Goal: Transaction & Acquisition: Purchase product/service

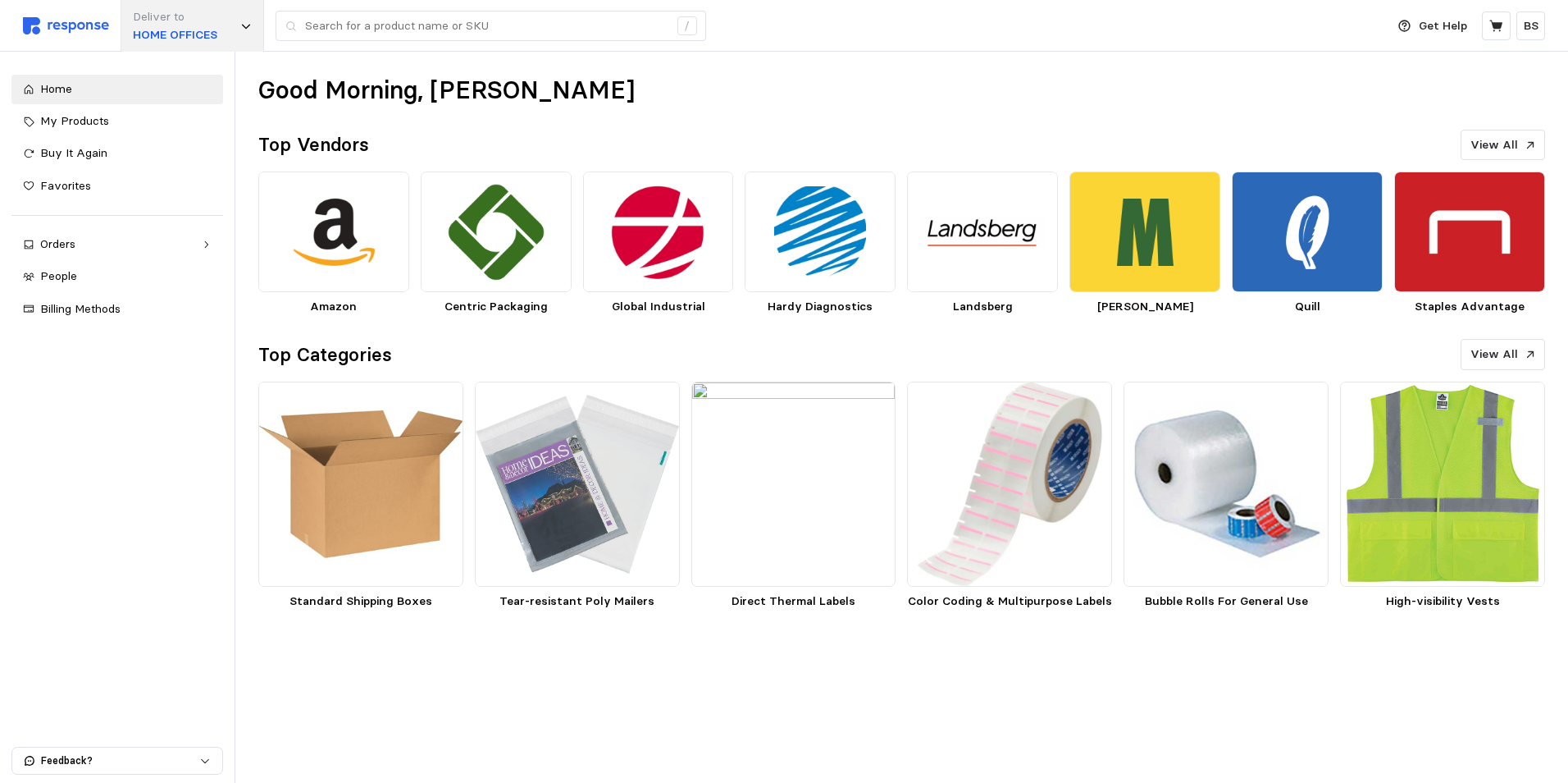
click at [246, 36] on div "Deliver to HOME OFFICES" at bounding box center [192, 25] width 144 height 52
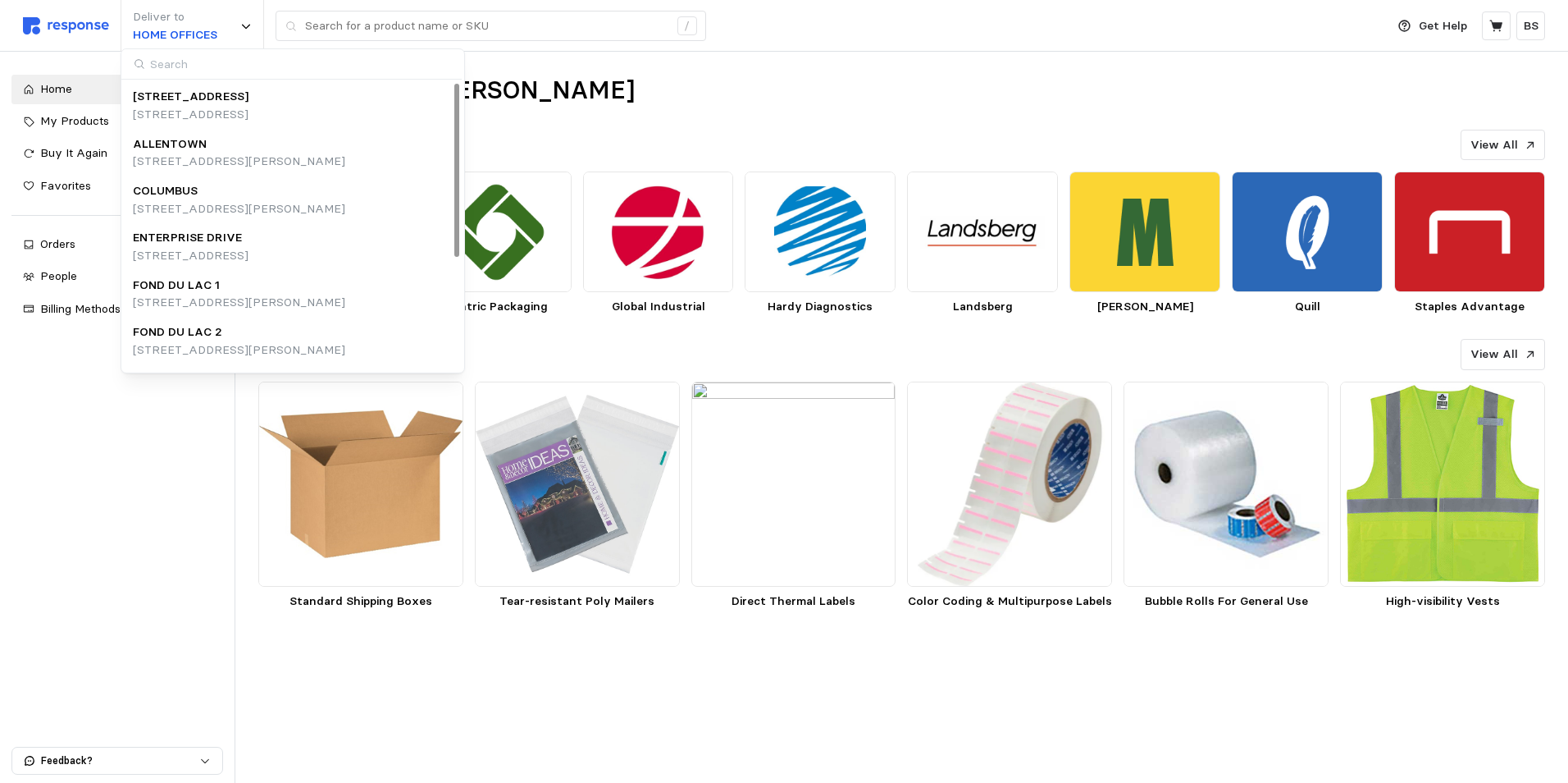
paste input "1160"
type input "1160"
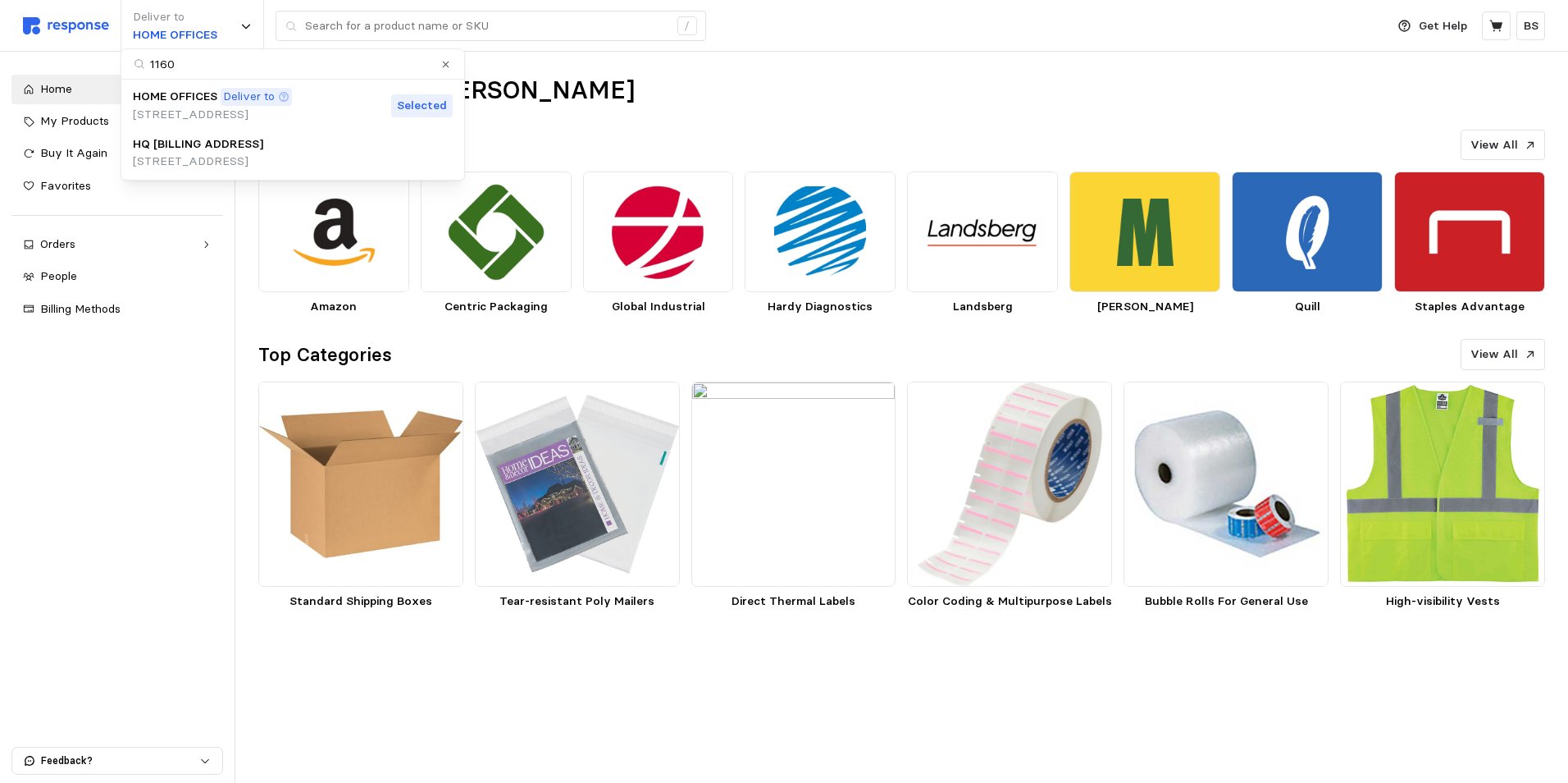
click at [170, 106] on p "[STREET_ADDRESS]" at bounding box center [213, 115] width 159 height 18
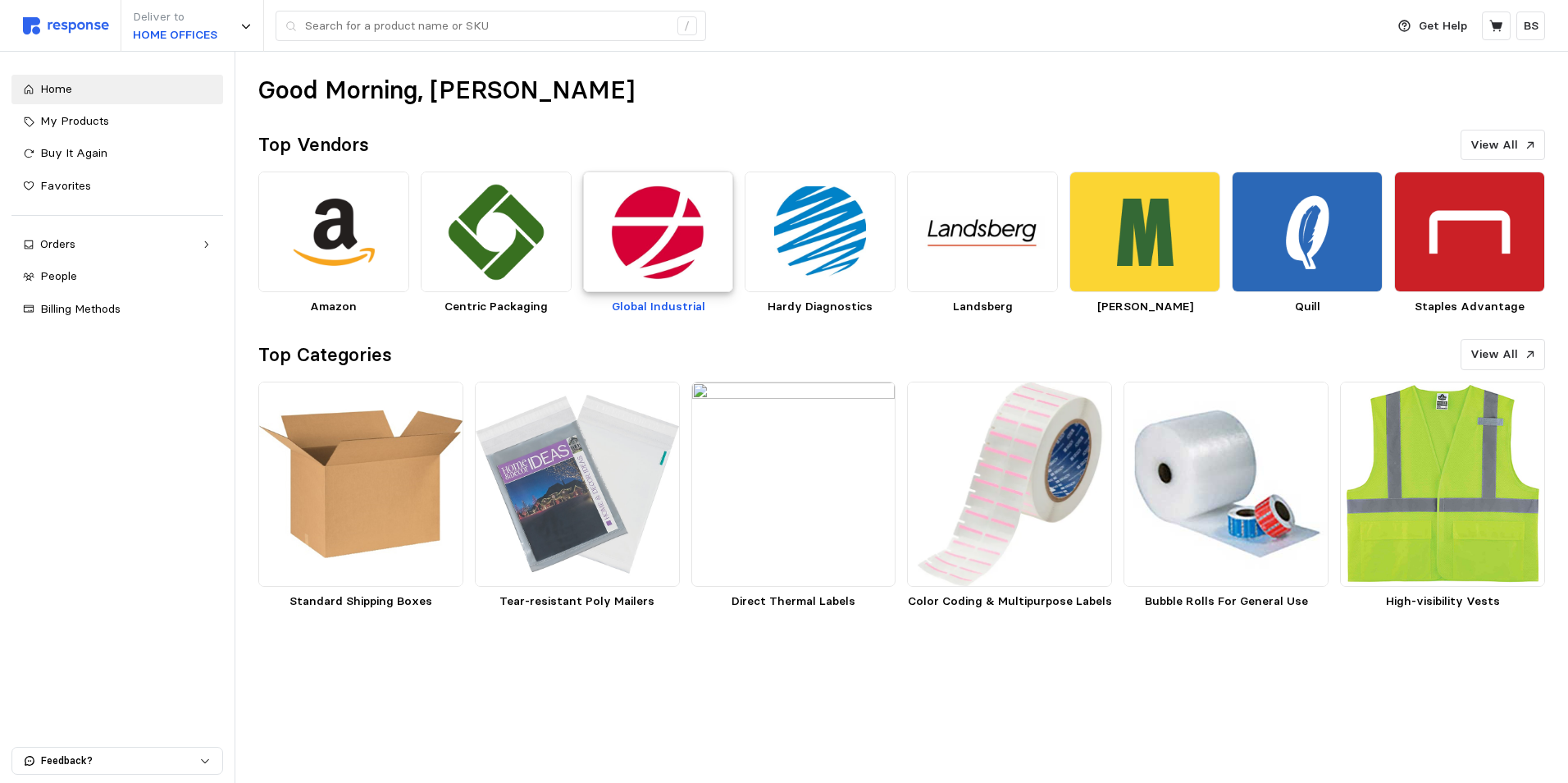
click at [662, 237] on img at bounding box center [659, 232] width 151 height 121
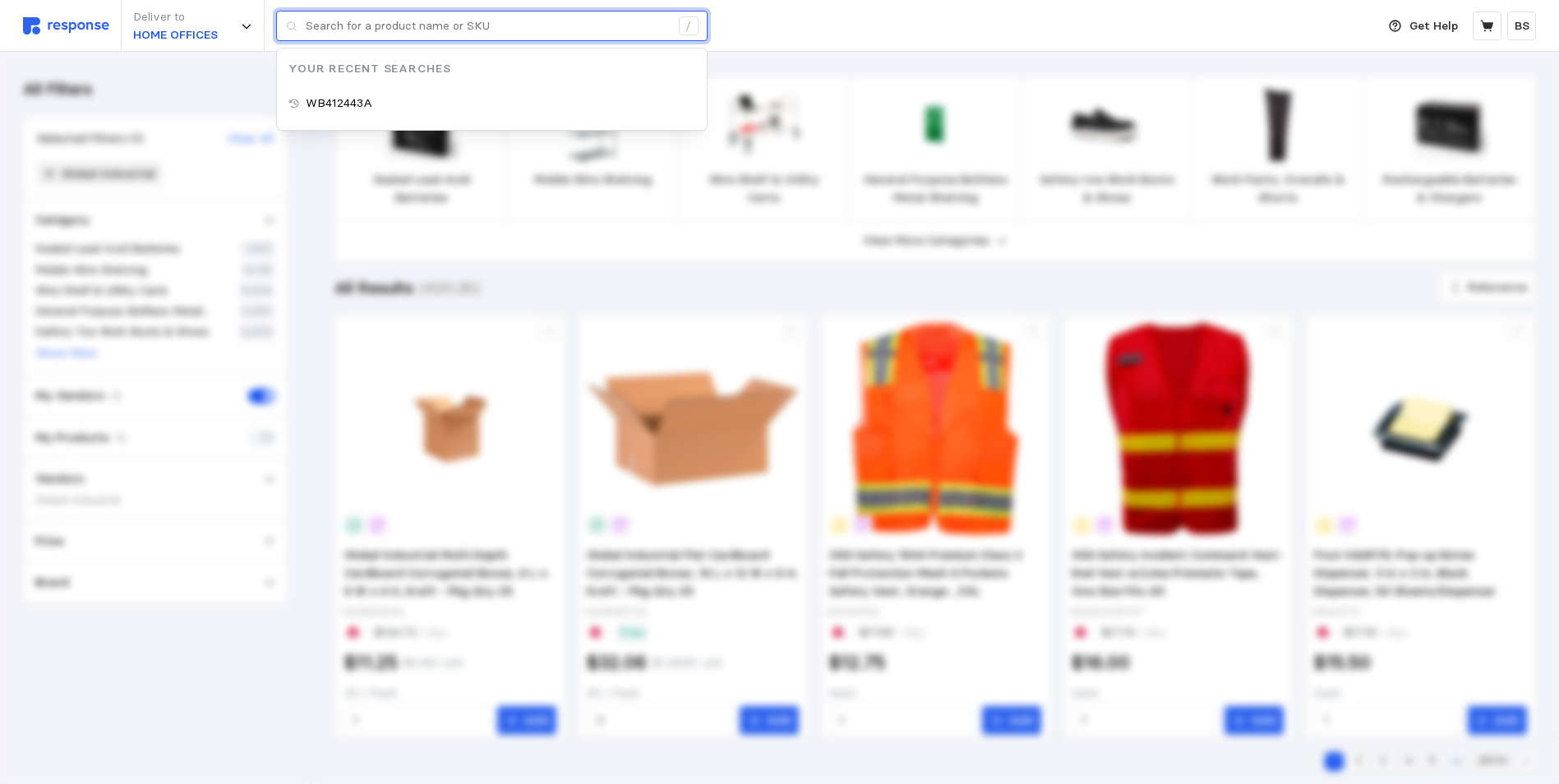
click at [417, 25] on input "text" at bounding box center [487, 26] width 364 height 30
paste input "WR412443"
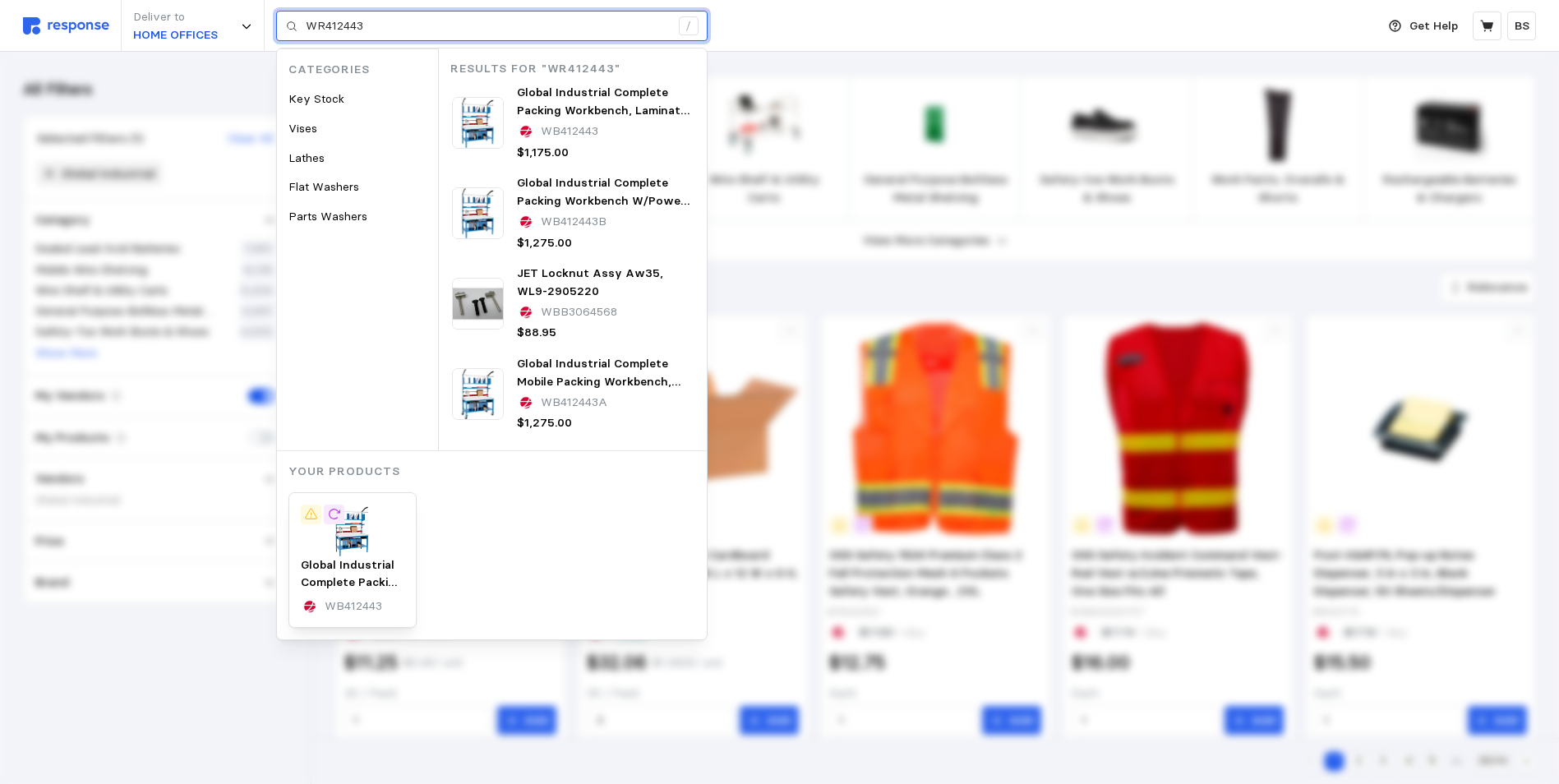
type input "WR412443"
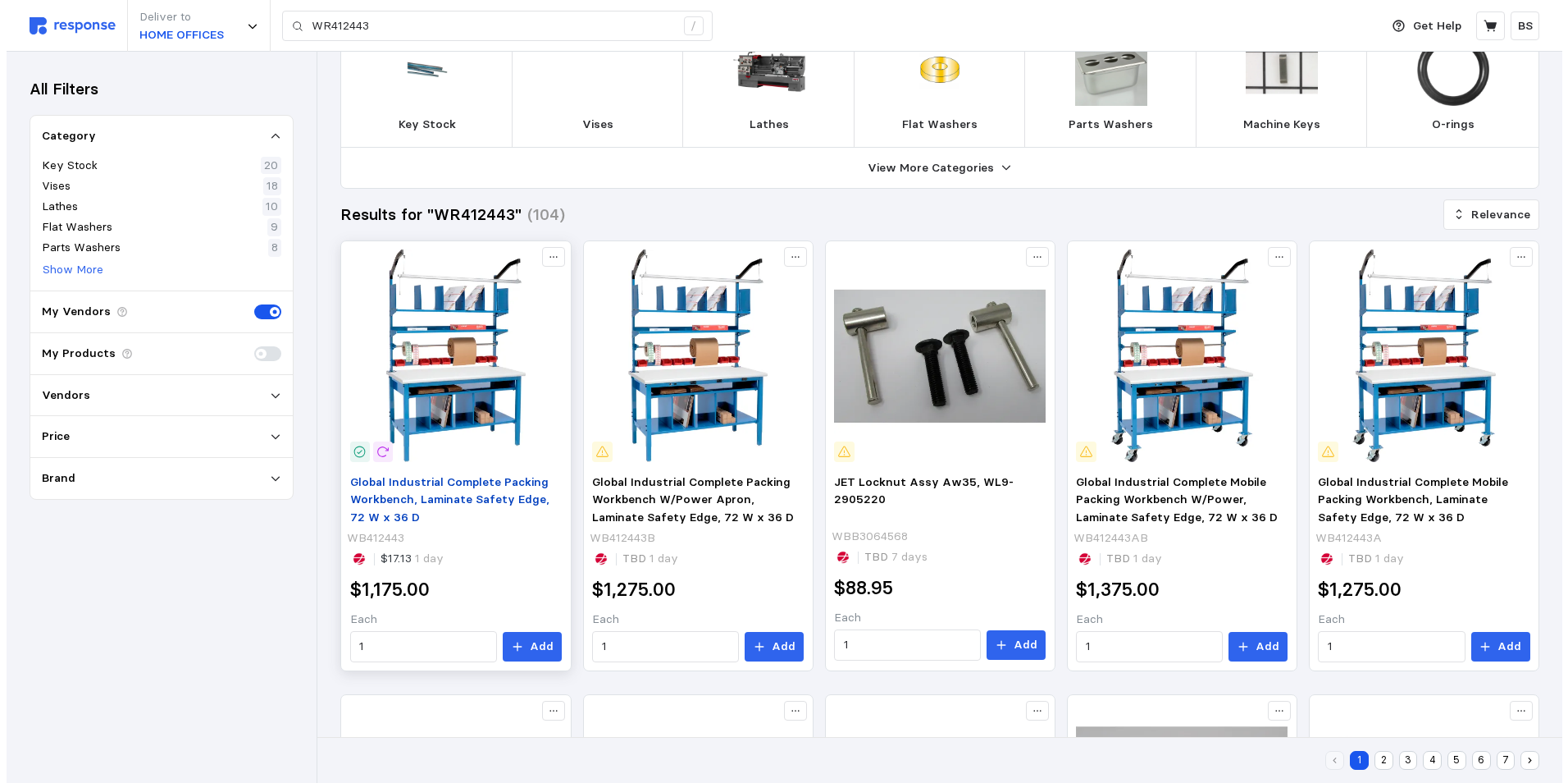
scroll to position [82, 0]
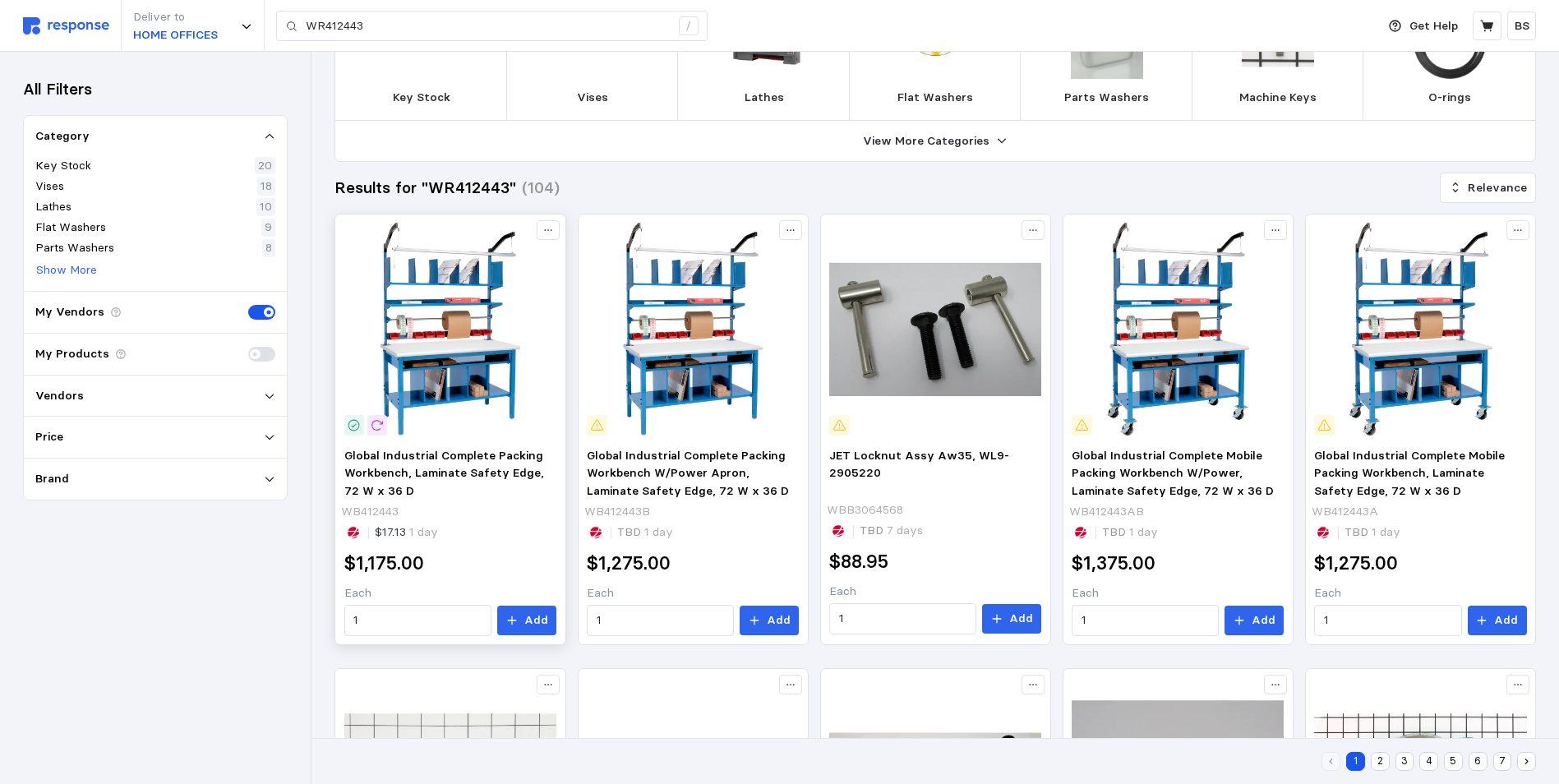
click at [440, 359] on img at bounding box center [450, 329] width 212 height 212
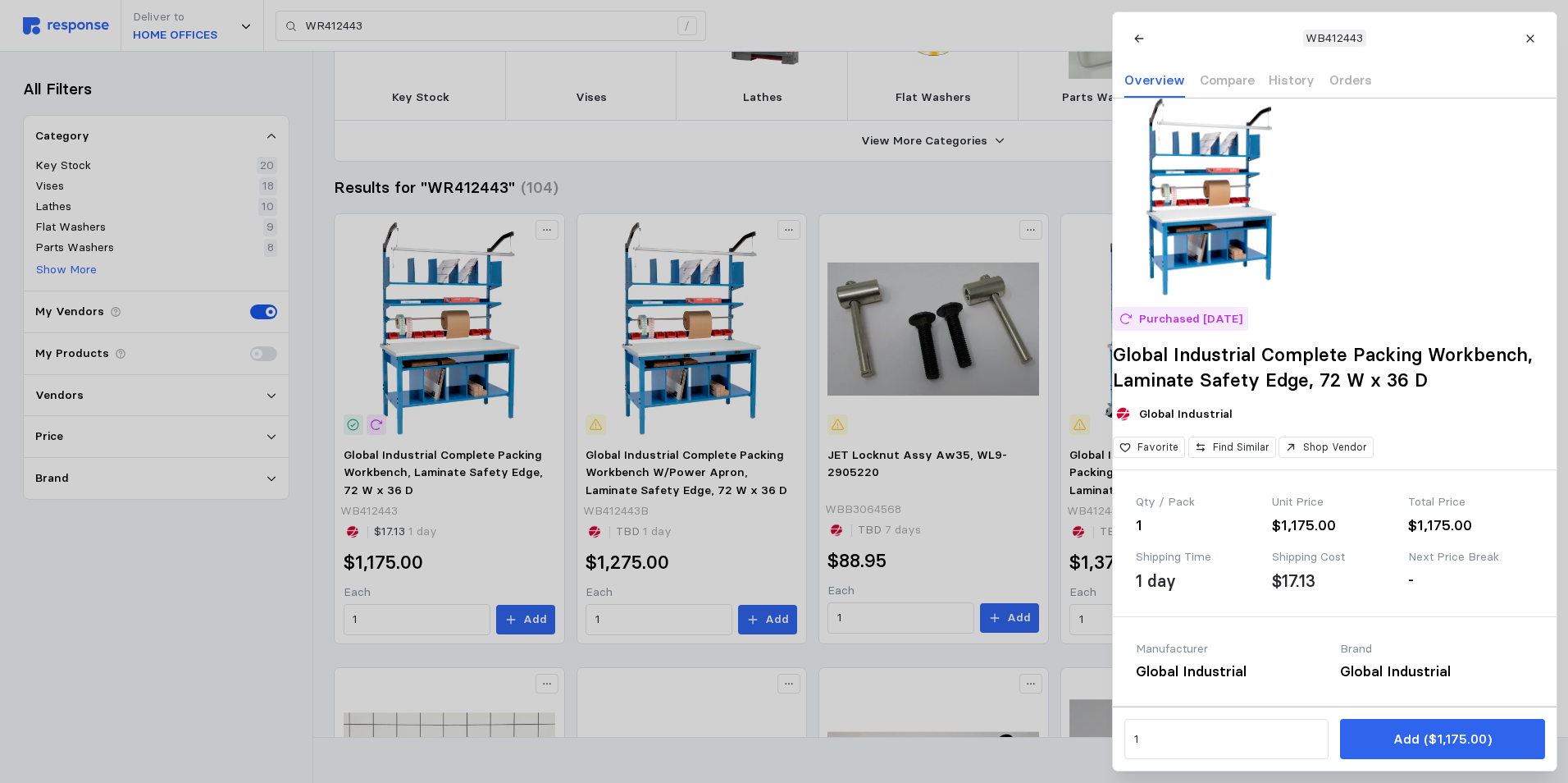
click at [690, 271] on div at bounding box center [784, 391] width 1568 height 783
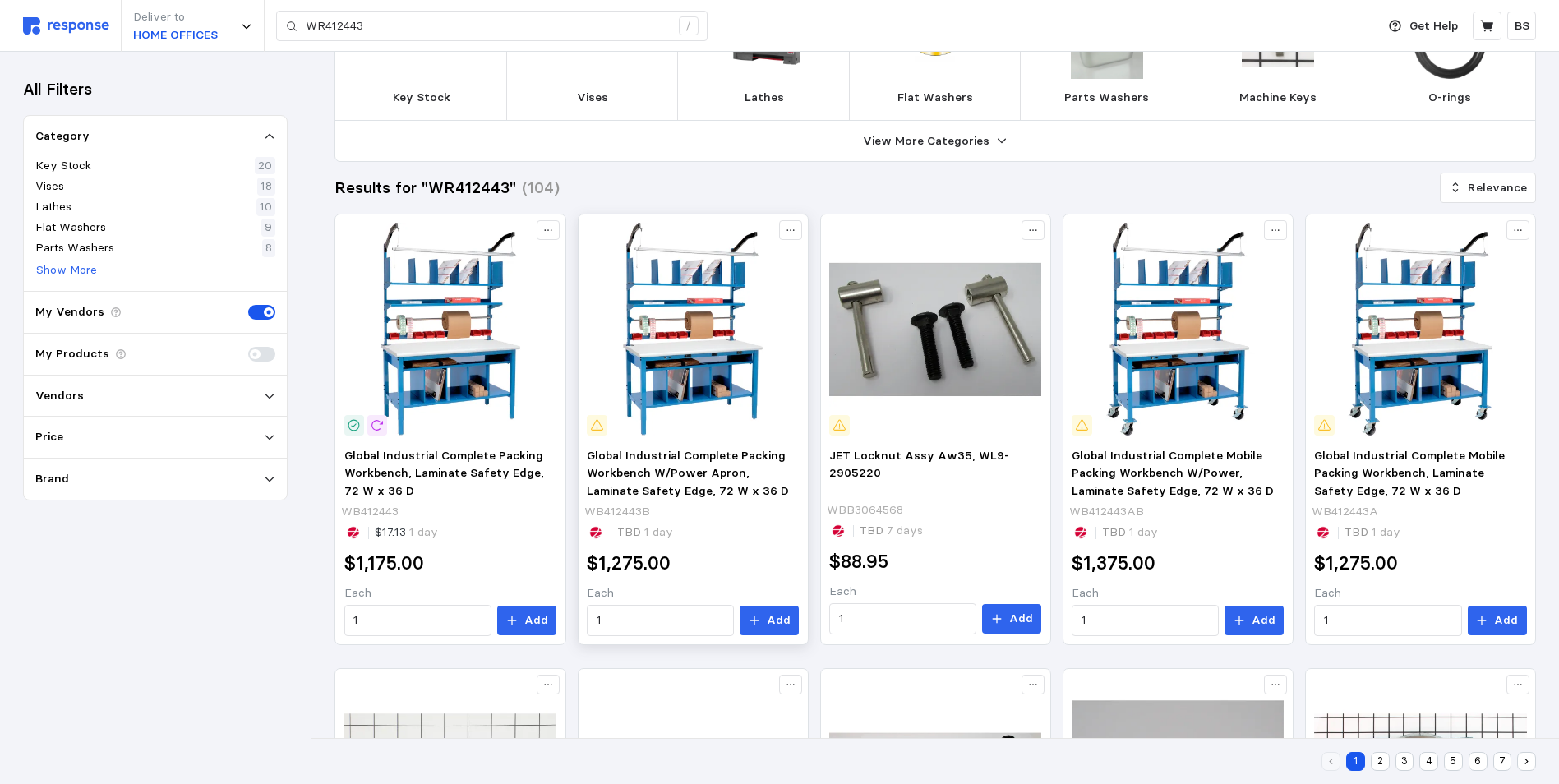
click at [663, 307] on img at bounding box center [693, 329] width 212 height 212
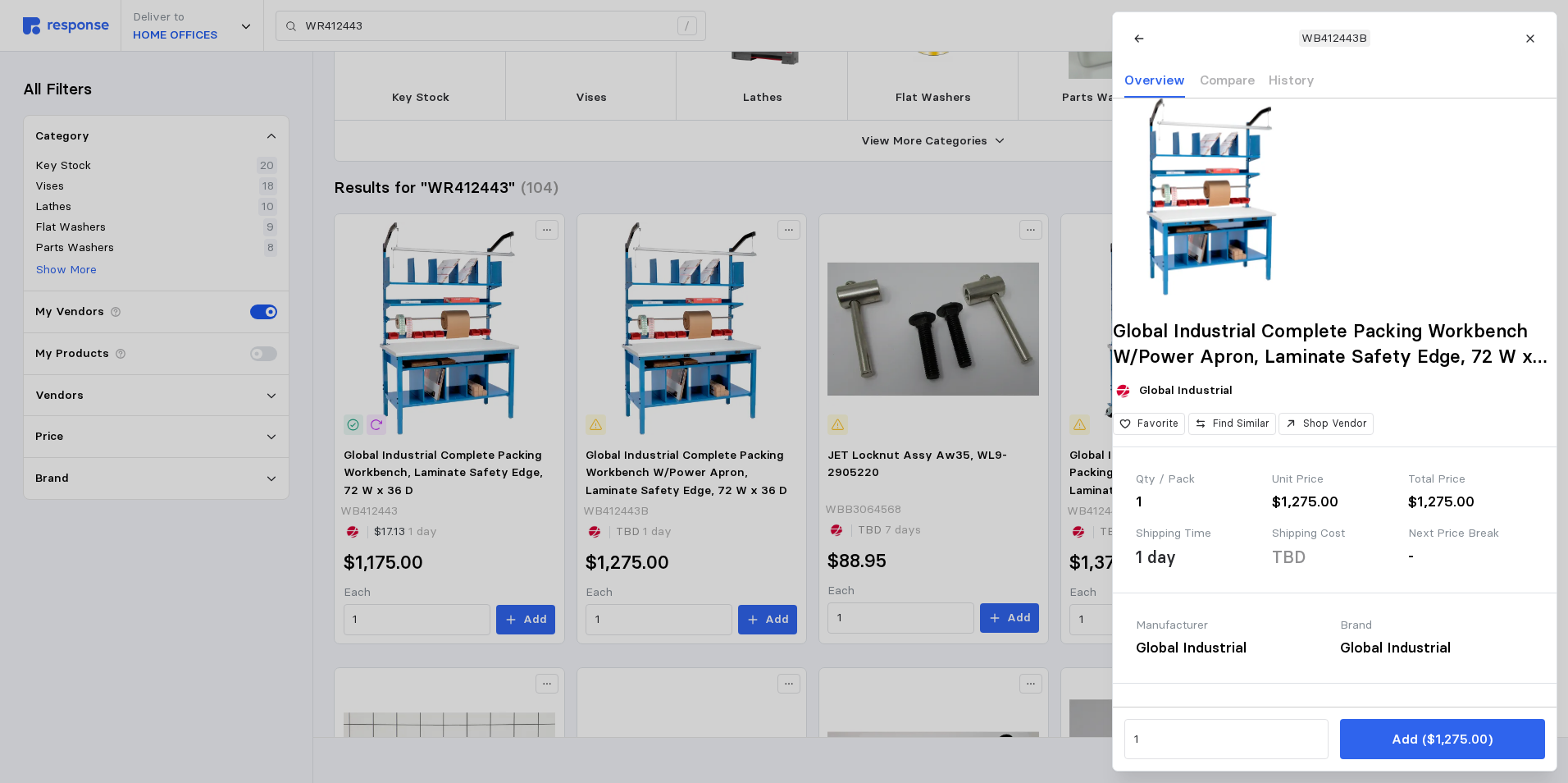
click at [660, 306] on div at bounding box center [784, 391] width 1568 height 783
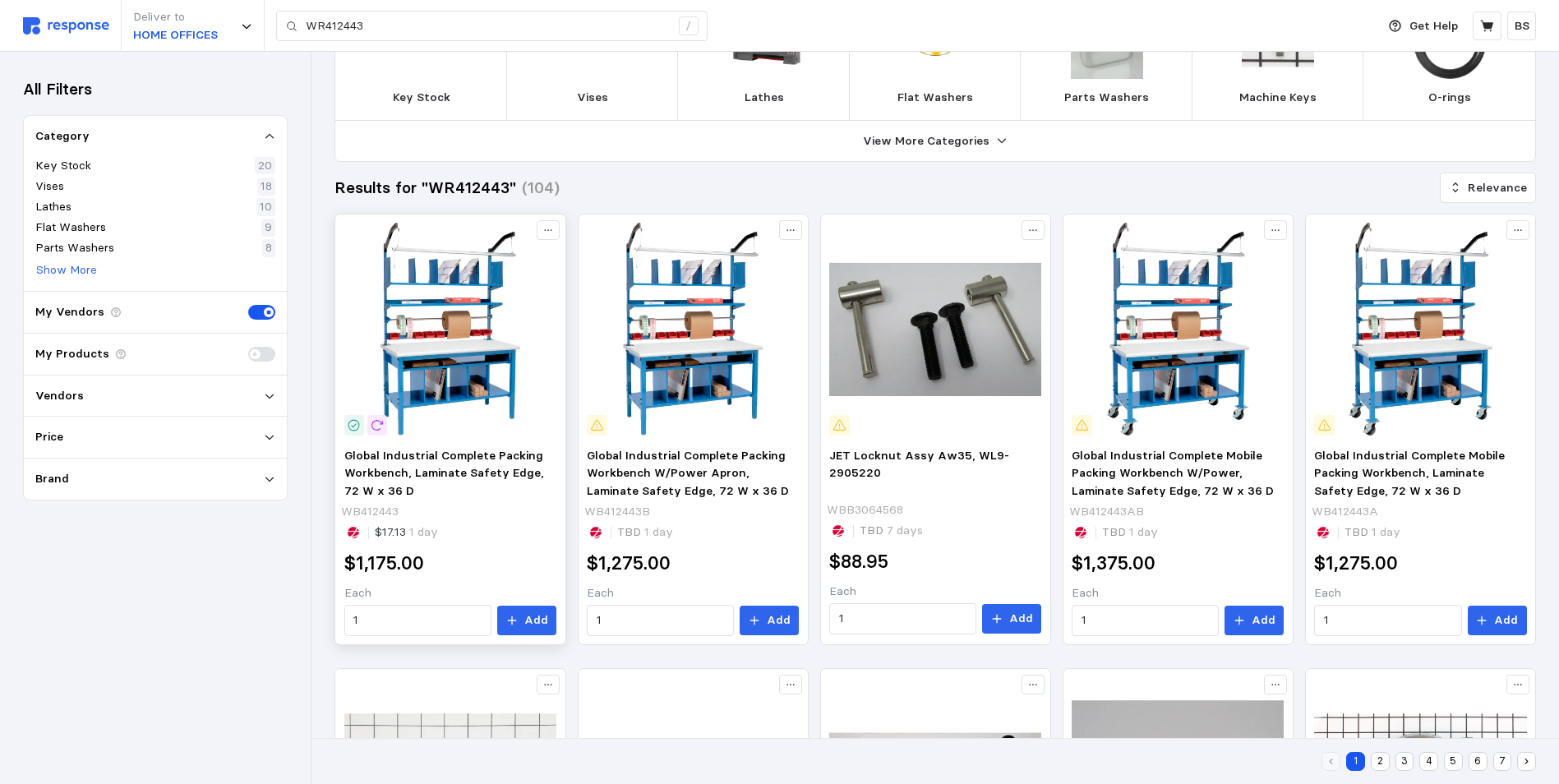
click at [472, 322] on img at bounding box center [450, 329] width 212 height 212
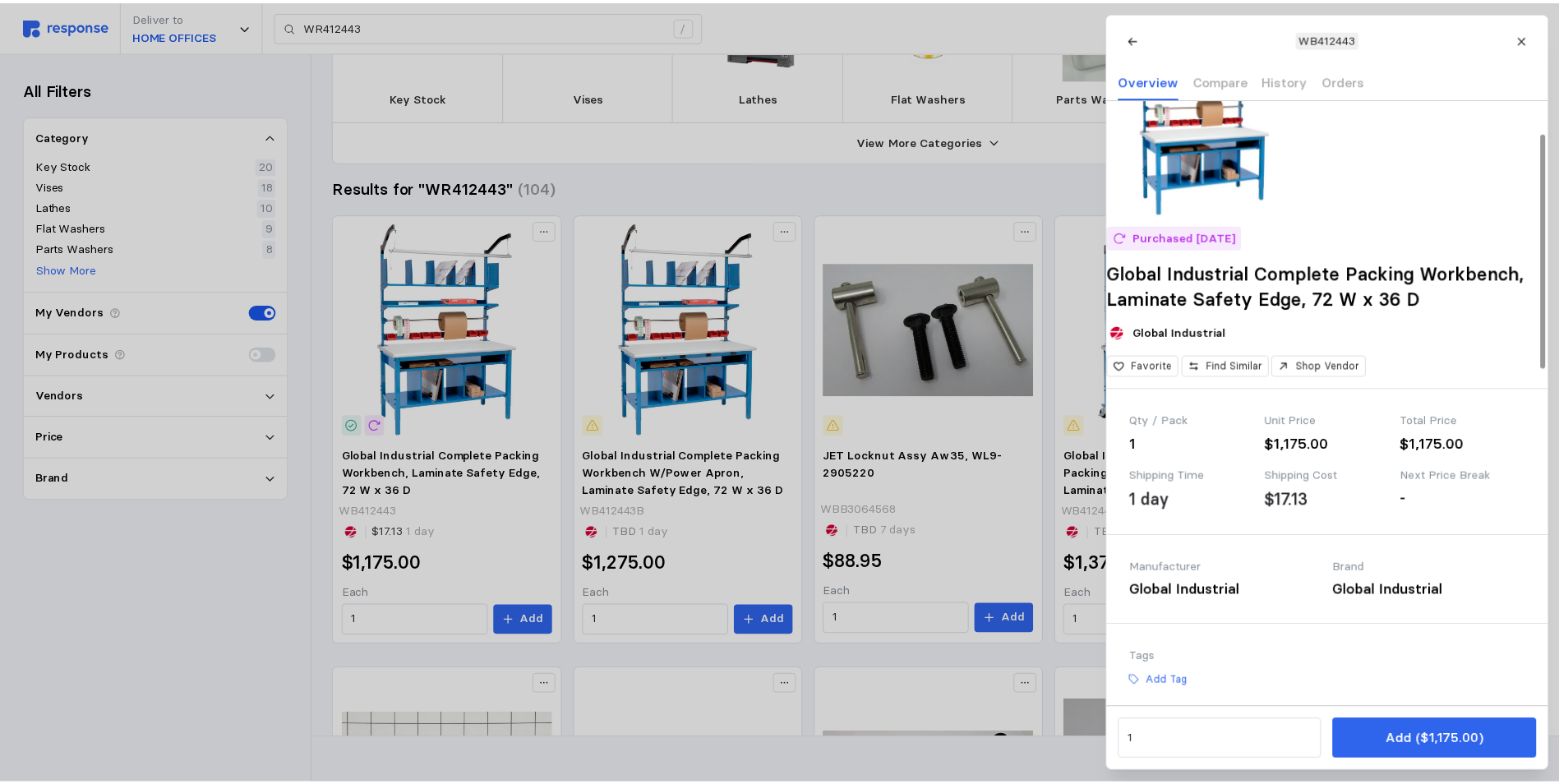
scroll to position [165, 0]
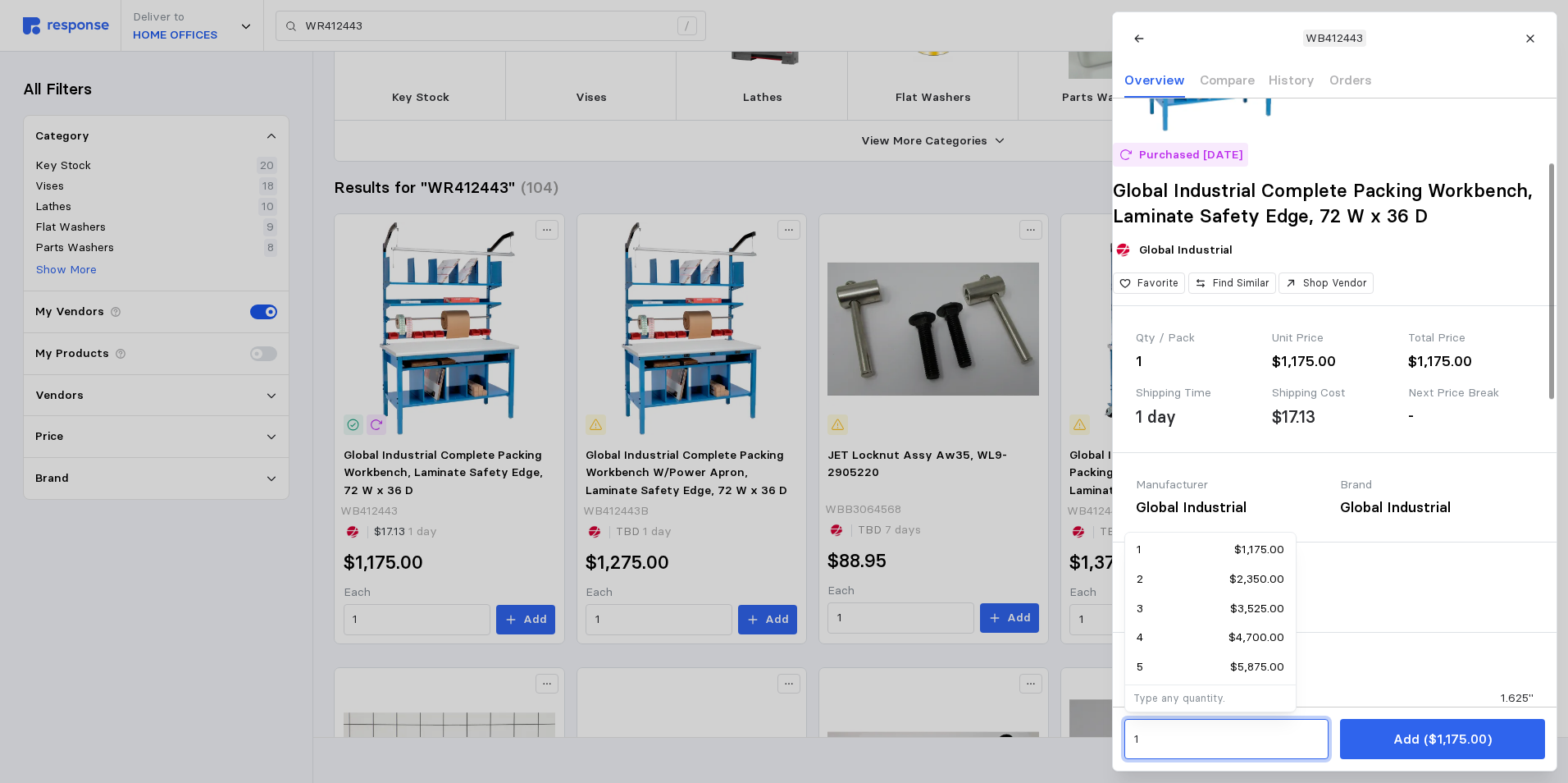
drag, startPoint x: 1167, startPoint y: 736, endPoint x: 926, endPoint y: 712, distance: 242.2
type input "2"
click at [1005, 776] on div at bounding box center [784, 391] width 1568 height 783
